Goal: Information Seeking & Learning: Learn about a topic

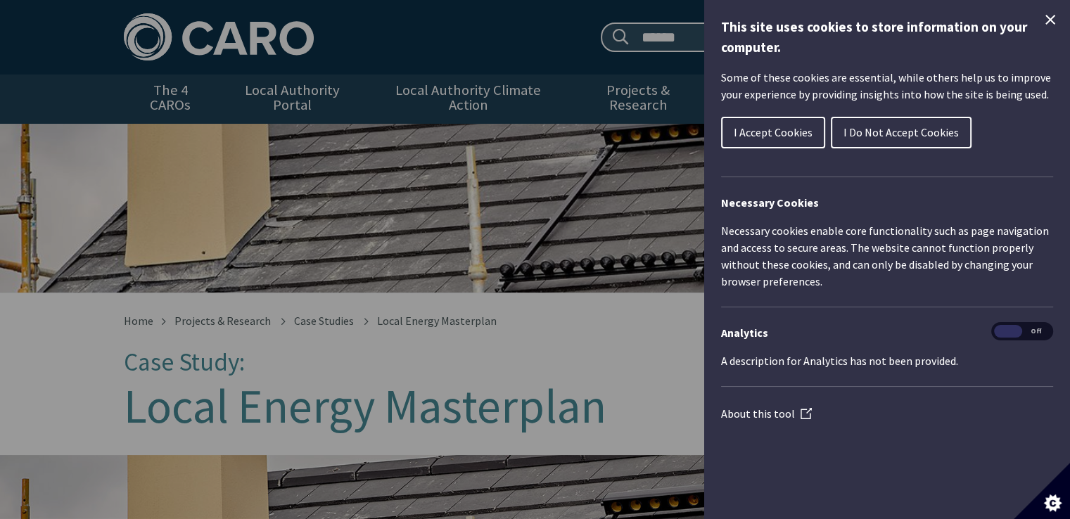
click at [870, 125] on span "I Do Not Accept Cookies" at bounding box center [901, 132] width 115 height 14
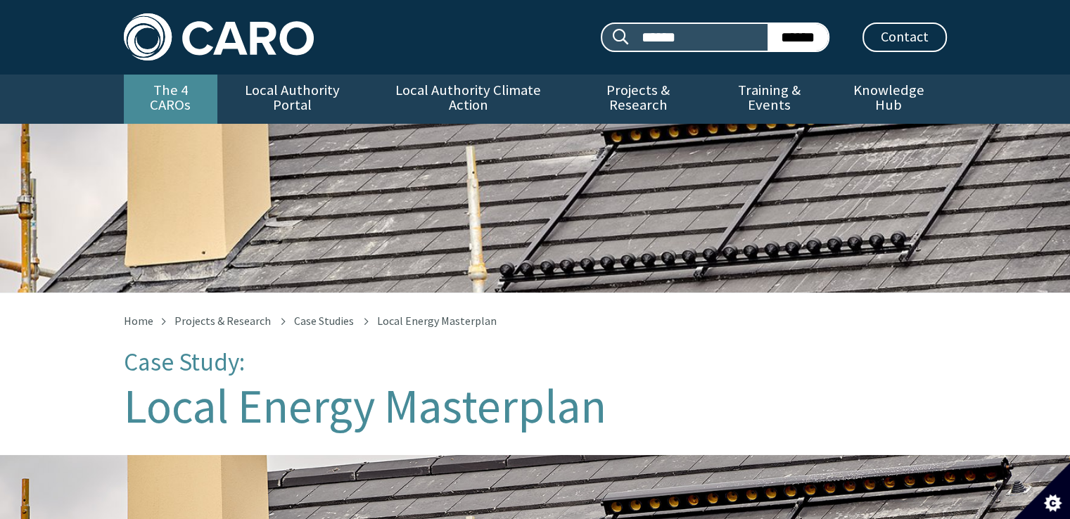
click at [201, 94] on link "The 4 CAROs" at bounding box center [171, 99] width 94 height 49
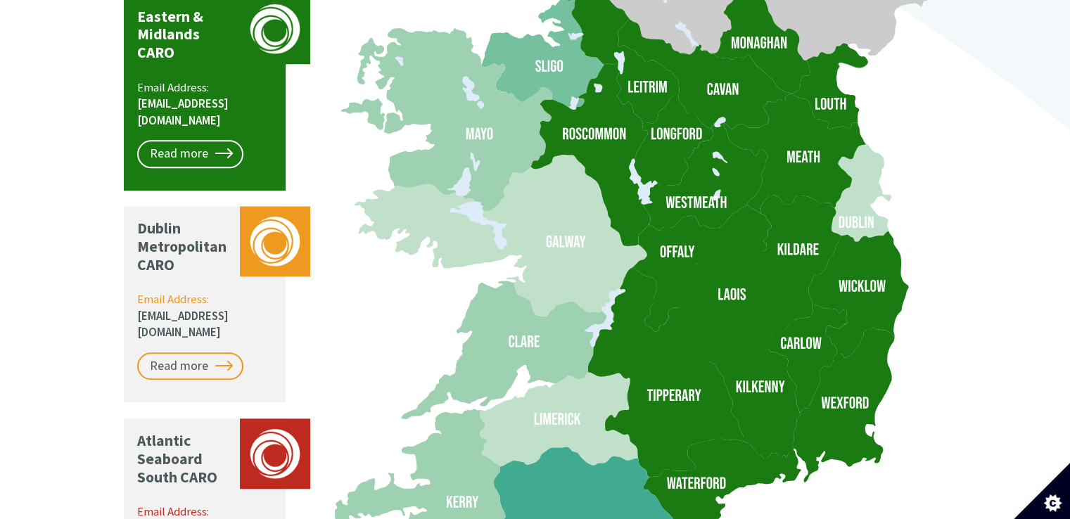
scroll to position [1407, 0]
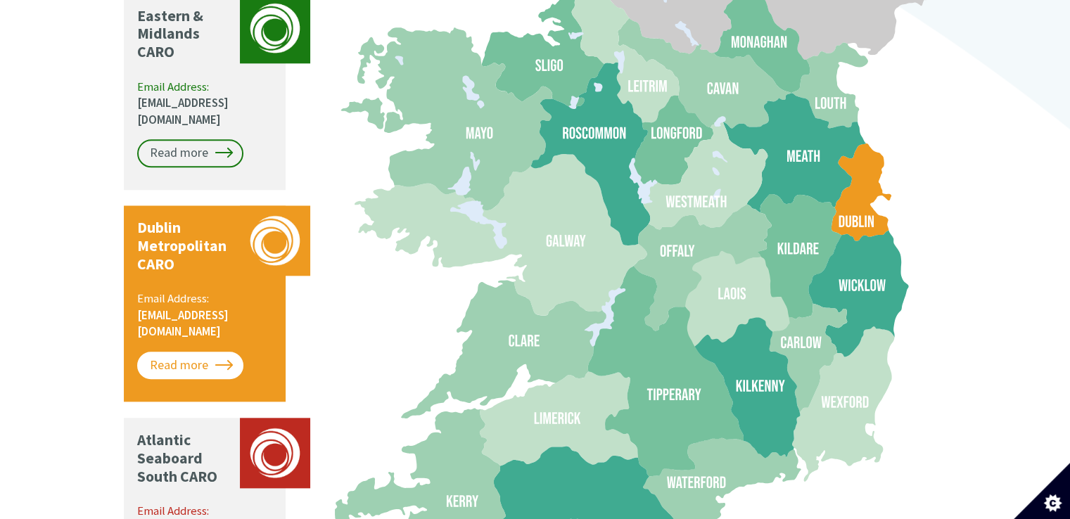
click at [211, 352] on link "Read more" at bounding box center [190, 366] width 106 height 28
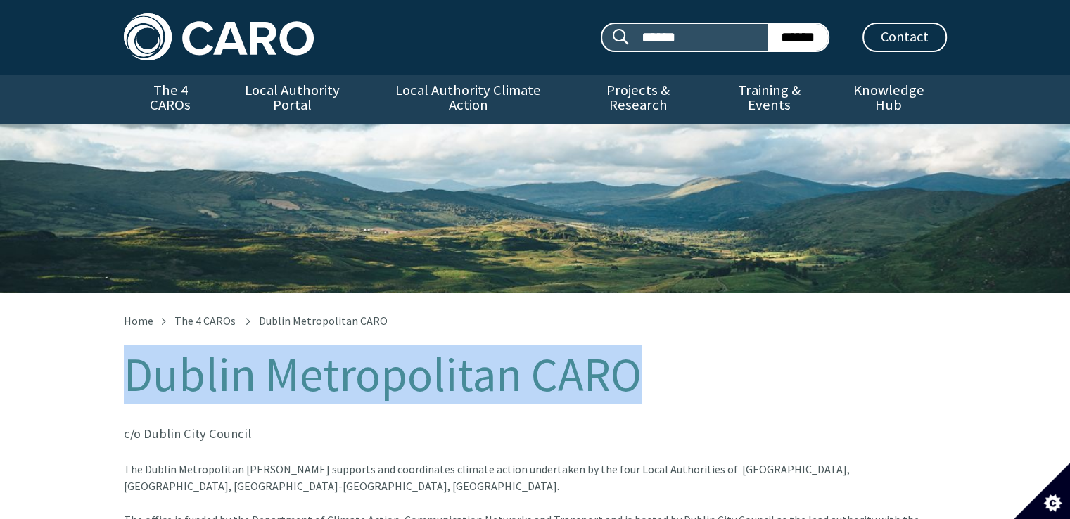
drag, startPoint x: 651, startPoint y: 369, endPoint x: 94, endPoint y: 379, distance: 556.7
copy h1 "Dublin Metropolitan CARO"
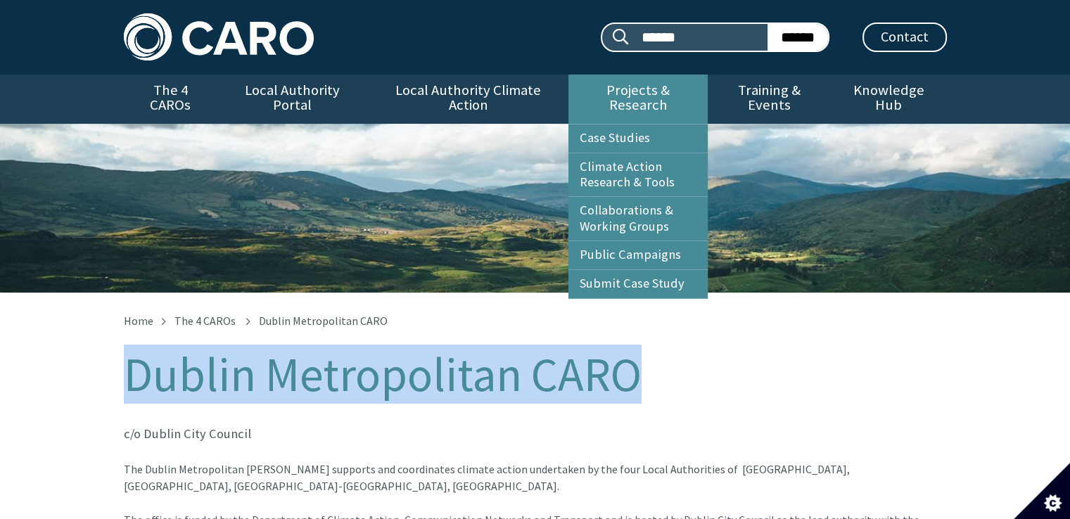
click at [607, 96] on link "Projects & Research" at bounding box center [638, 99] width 139 height 49
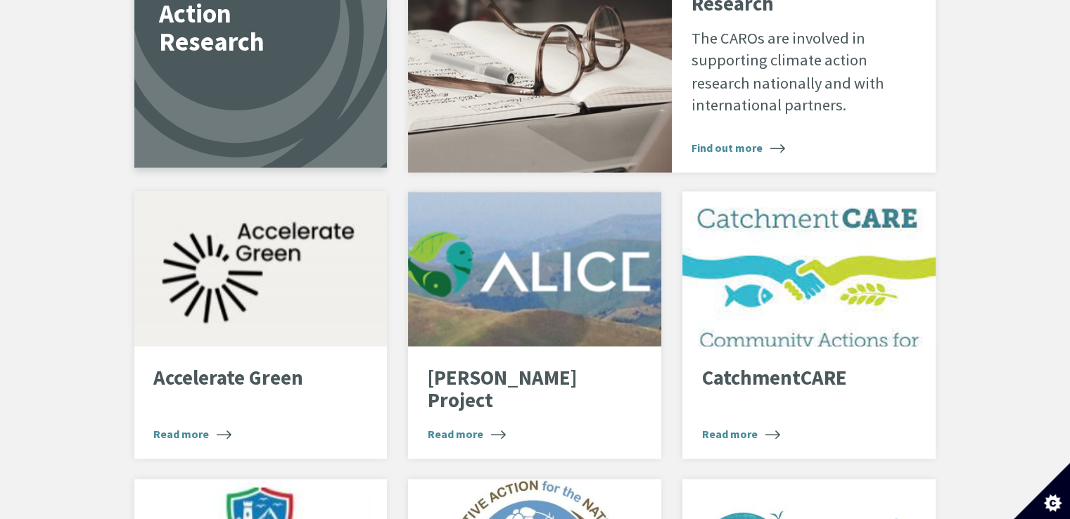
scroll to position [2602, 0]
click at [238, 30] on p "Climate Action Research" at bounding box center [235, 13] width 153 height 85
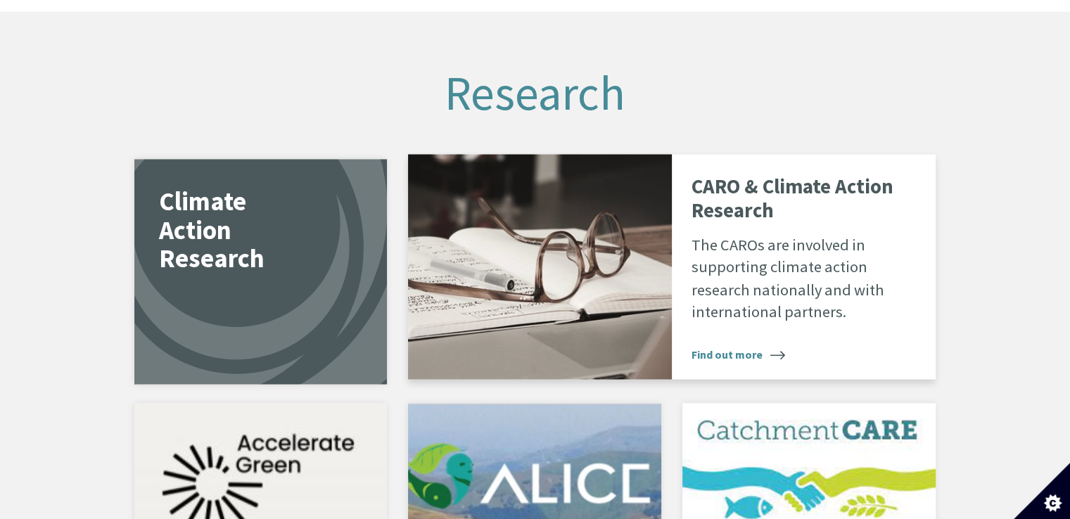
scroll to position [2392, 0]
click at [768, 345] on span "Find out more" at bounding box center [739, 353] width 94 height 17
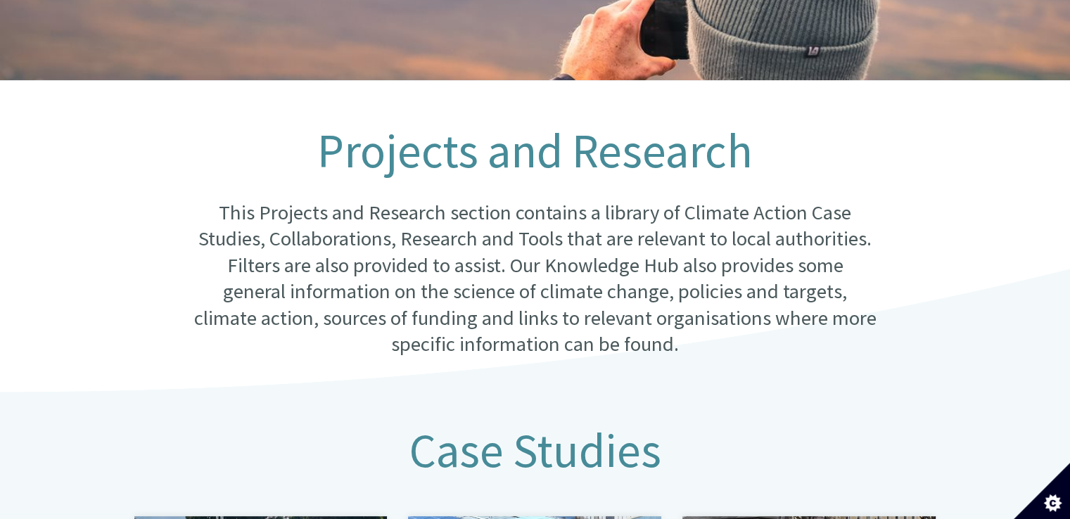
scroll to position [211, 0]
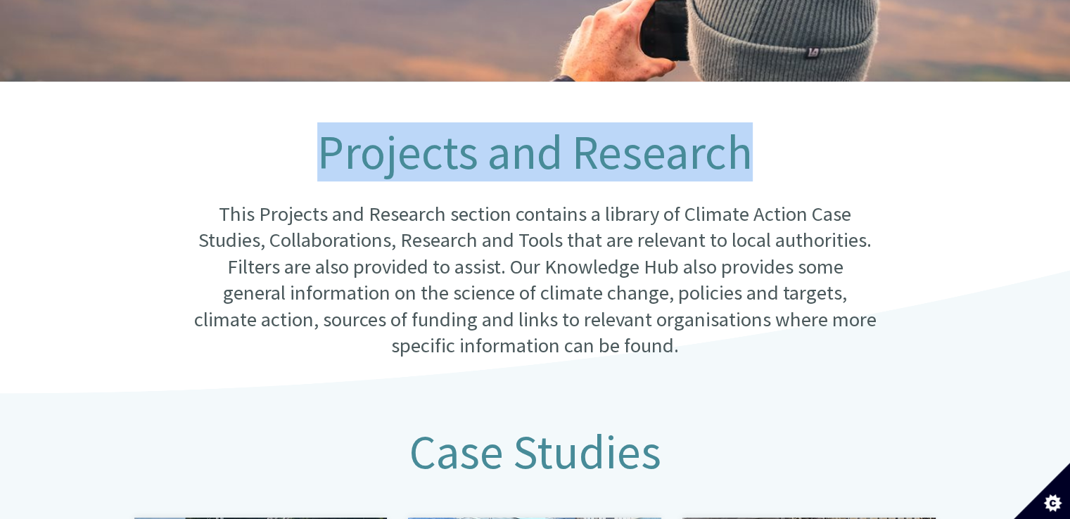
drag, startPoint x: 766, startPoint y: 144, endPoint x: 308, endPoint y: 164, distance: 457.8
click at [308, 164] on h1 "Projects and Research" at bounding box center [535, 153] width 683 height 52
copy h1 "Projects and Research"
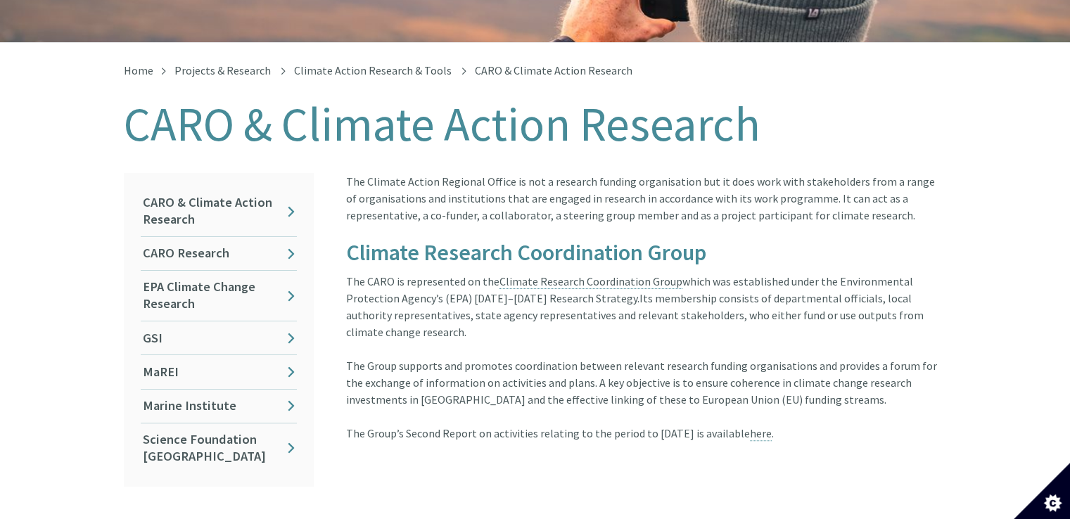
scroll to position [250, 0]
click at [287, 243] on link "CARO Research" at bounding box center [219, 254] width 156 height 33
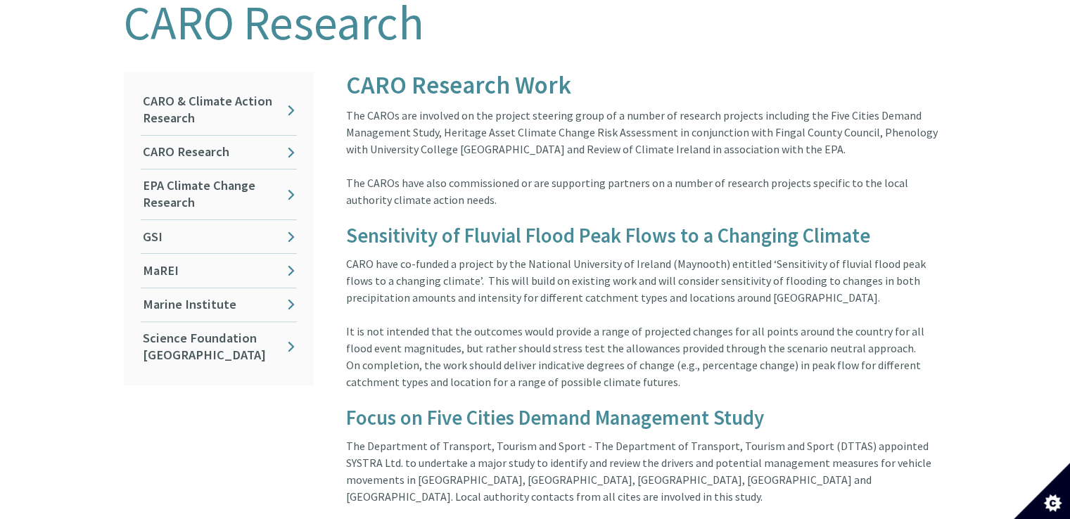
scroll to position [351, 0]
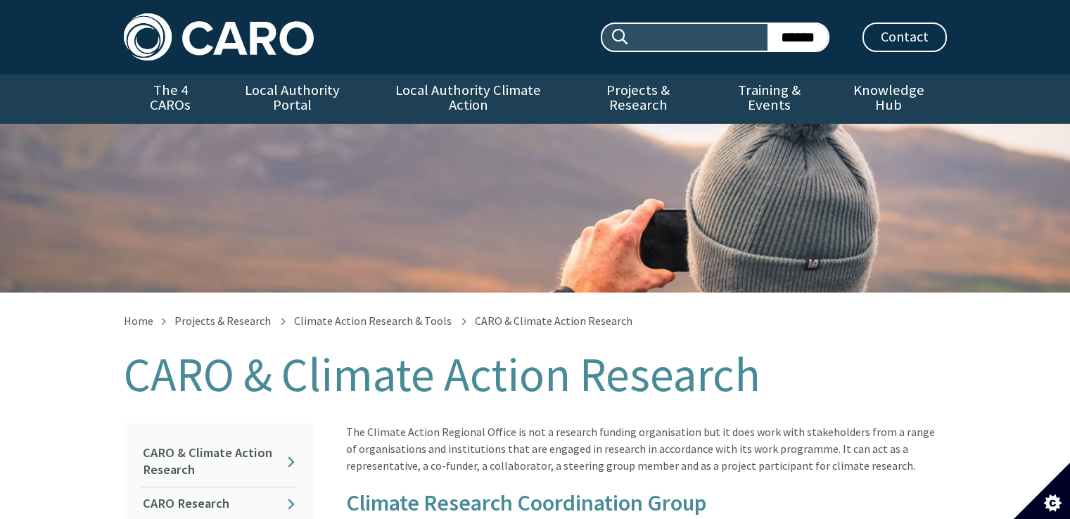
scroll to position [250, 0]
